Goal: Task Accomplishment & Management: Manage account settings

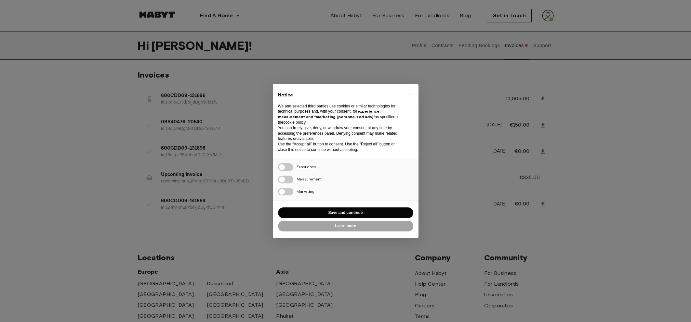
click at [463, 166] on div "× Notice We and selected third parties use cookies or similar technologies for …" at bounding box center [345, 161] width 691 height 322
drag, startPoint x: 348, startPoint y: 228, endPoint x: 457, endPoint y: 160, distance: 129.0
click at [458, 160] on div "× Notice We and selected third parties use cookies or similar technologies for …" at bounding box center [345, 161] width 691 height 322
click at [455, 161] on div "× Notice We and selected third parties use cookies or similar technologies for …" at bounding box center [345, 161] width 691 height 322
click at [376, 214] on button "Save and continue" at bounding box center [345, 213] width 135 height 11
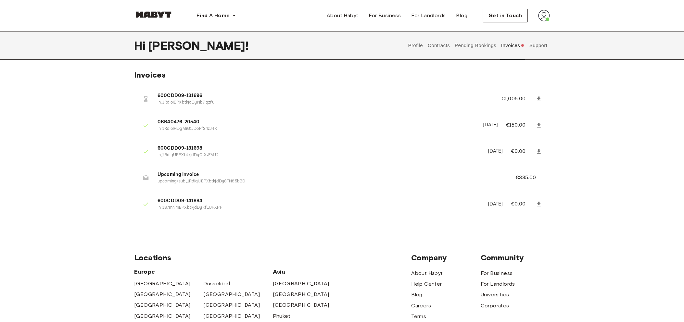
click at [516, 45] on button "Invoices" at bounding box center [512, 45] width 25 height 29
click at [437, 48] on button "Contracts" at bounding box center [439, 45] width 24 height 29
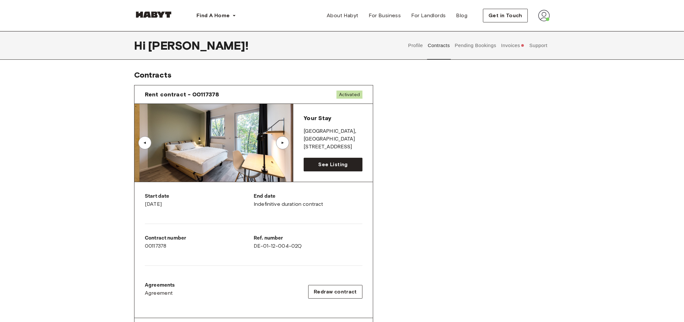
click at [407, 45] on div "Profile Contracts Pending Bookings Invoices Support" at bounding box center [478, 45] width 144 height 29
click at [418, 44] on button "Profile" at bounding box center [416, 45] width 17 height 29
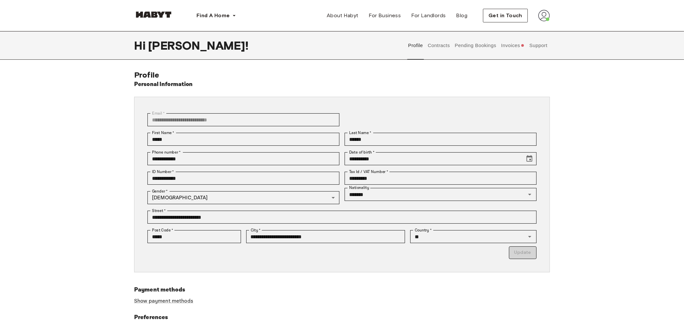
click at [499, 44] on div "Profile Contracts Pending Bookings Invoices Support" at bounding box center [478, 45] width 144 height 29
click at [503, 45] on button "Invoices" at bounding box center [512, 45] width 25 height 29
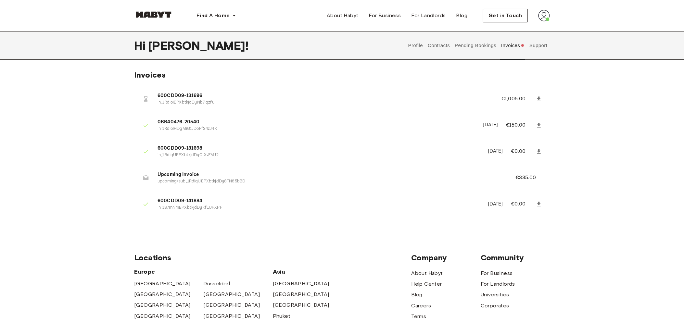
click at [492, 48] on button "Pending Bookings" at bounding box center [475, 45] width 43 height 29
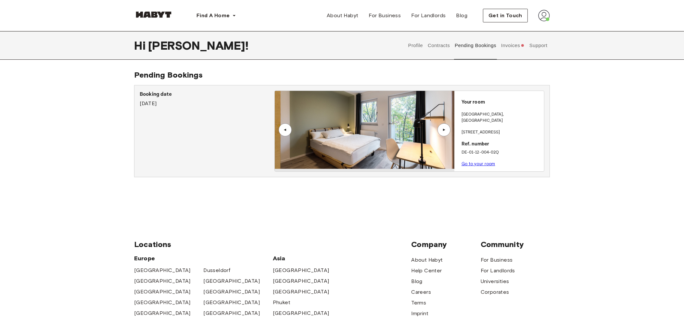
click at [443, 49] on button "Contracts" at bounding box center [439, 45] width 24 height 29
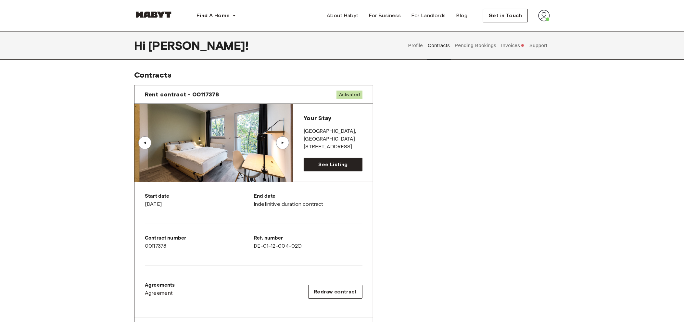
click at [421, 44] on button "Profile" at bounding box center [416, 45] width 17 height 29
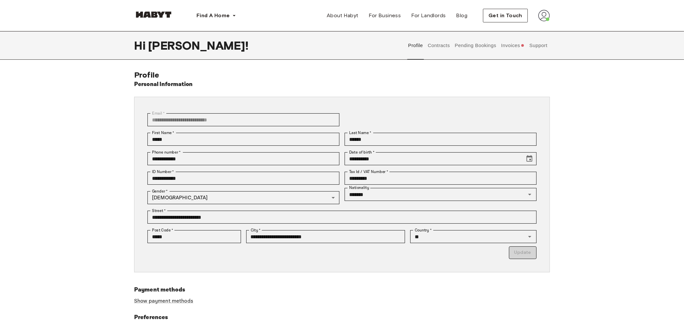
click at [547, 19] on img at bounding box center [544, 16] width 12 height 12
click at [478, 43] on button "Pending Bookings" at bounding box center [475, 45] width 43 height 29
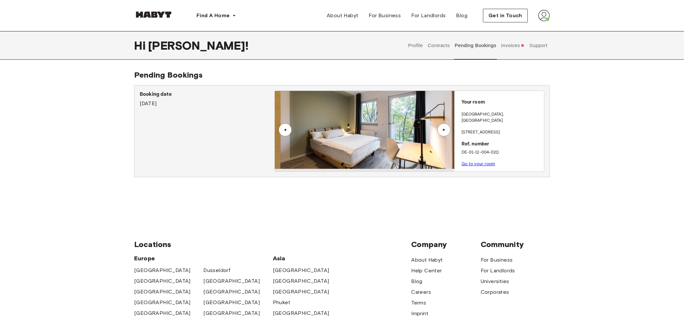
click at [512, 44] on button "Invoices" at bounding box center [512, 45] width 25 height 29
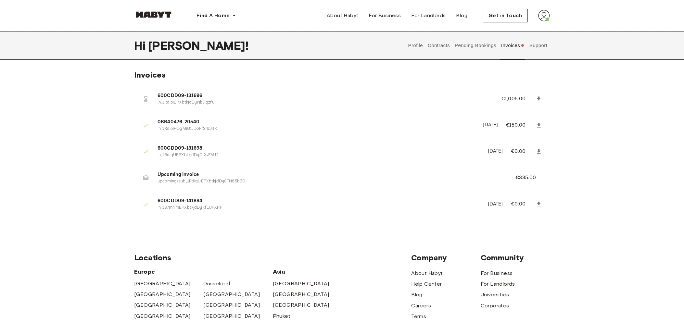
click at [176, 97] on span "600CDD09-131696" at bounding box center [322, 95] width 328 height 7
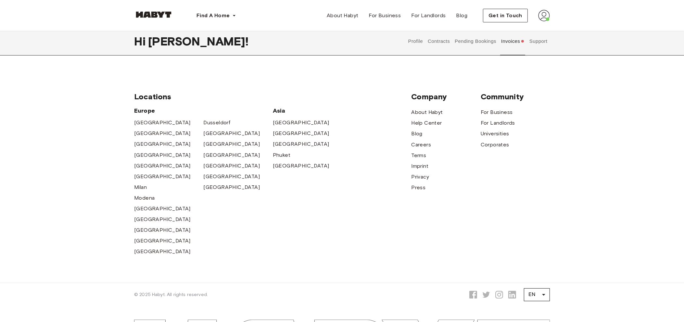
scroll to position [162, 0]
click at [354, 145] on div "[GEOGRAPHIC_DATA] [GEOGRAPHIC_DATA] [GEOGRAPHIC_DATA] [GEOGRAPHIC_DATA] [GEOGRA…" at bounding box center [272, 181] width 277 height 150
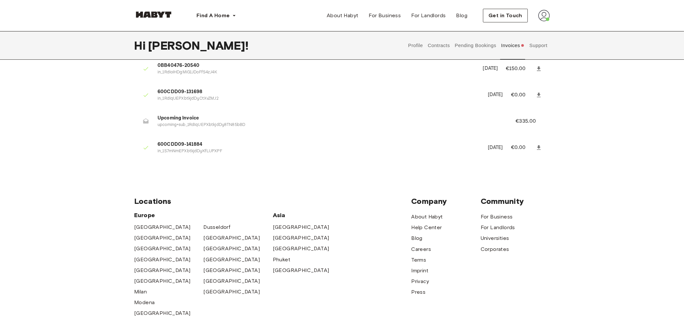
scroll to position [0, 0]
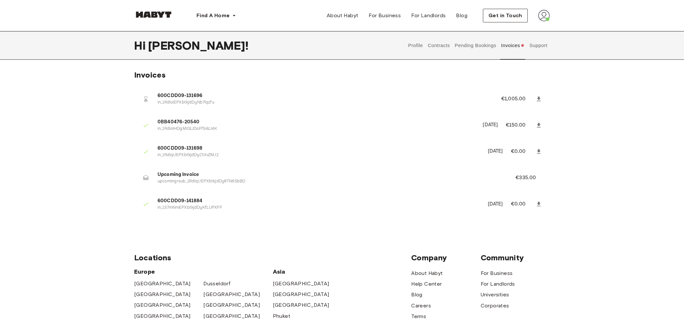
click at [84, 166] on div "Invoices 600CDD09-131696 in_1RdIoiEPXbtkjdDyNb7lqzfu €1,005.00 0BB40476-20540 i…" at bounding box center [342, 148] width 684 height 157
